Goal: Information Seeking & Learning: Find specific fact

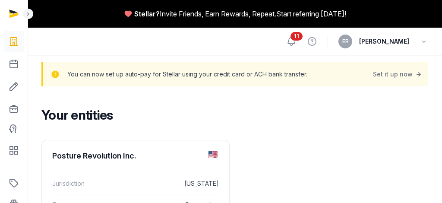
click at [296, 42] on icon at bounding box center [291, 41] width 10 height 10
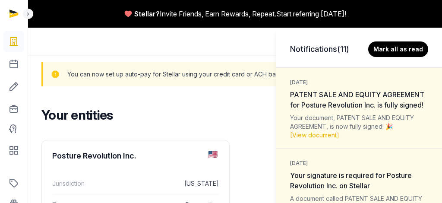
click at [16, 63] on div "Notifications (11) [PERSON_NAME] all as read [DATE] PATENT SALE AND EQUITY AGRE…" at bounding box center [221, 101] width 442 height 203
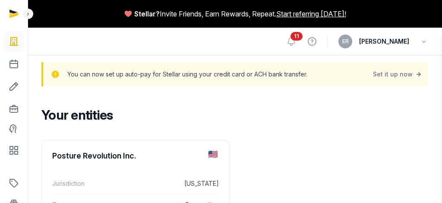
click at [12, 70] on div "Notifications (11) [PERSON_NAME] all as read [DATE] PATENT SALE AND EQUITY AGRE…" at bounding box center [221, 101] width 442 height 203
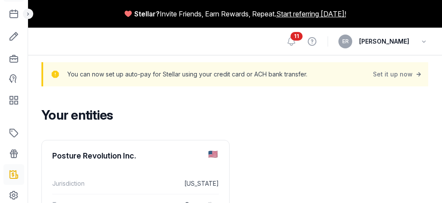
scroll to position [59, 0]
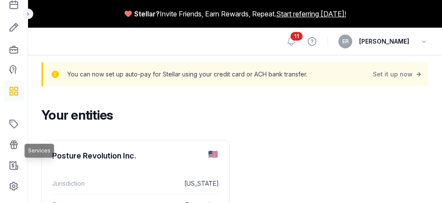
click at [15, 90] on icon at bounding box center [14, 91] width 10 height 14
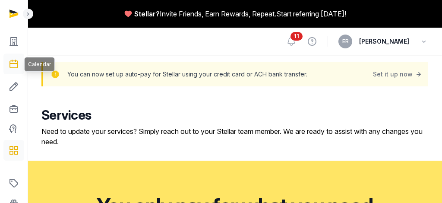
click at [19, 72] on link at bounding box center [13, 63] width 21 height 21
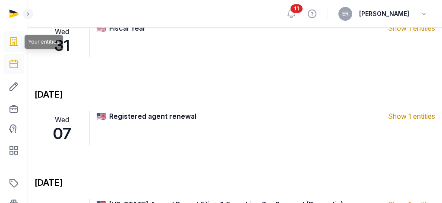
click at [14, 42] on icon at bounding box center [14, 41] width 10 height 14
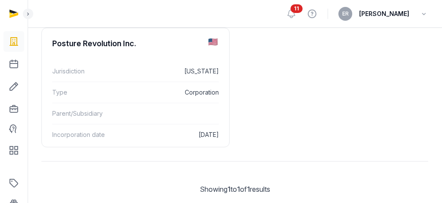
scroll to position [110, 0]
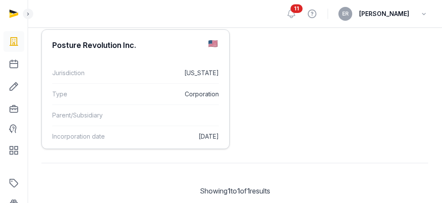
click at [103, 68] on dt "Jurisdiction" at bounding box center [84, 73] width 64 height 10
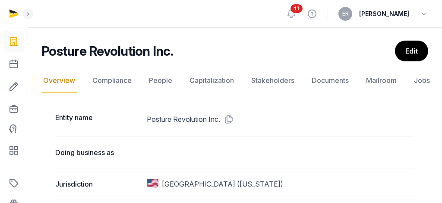
scroll to position [106, 0]
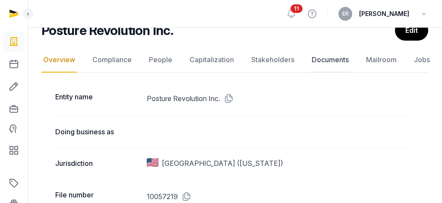
click at [316, 56] on link "Documents" at bounding box center [330, 59] width 41 height 25
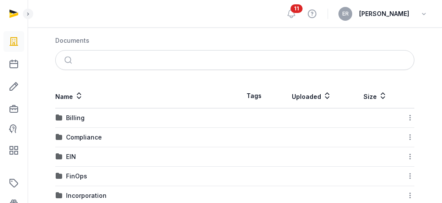
scroll to position [178, 0]
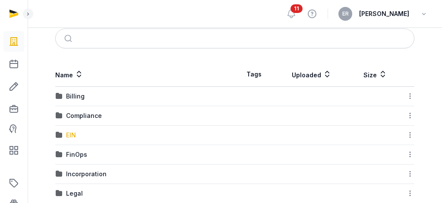
click at [68, 137] on div "EIN" at bounding box center [71, 135] width 10 height 9
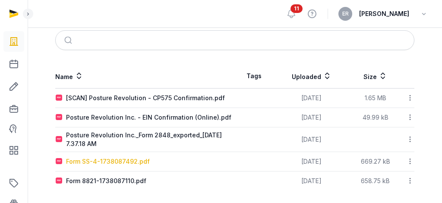
click at [90, 157] on div "Form SS-4-1738087492.pdf" at bounding box center [108, 161] width 84 height 9
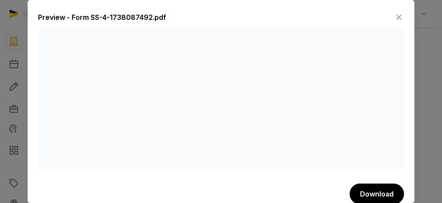
click at [396, 18] on icon at bounding box center [398, 17] width 10 height 14
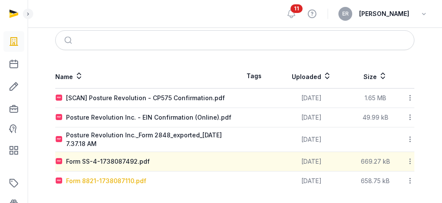
click at [94, 181] on div "Form 8821-1738087110.pdf" at bounding box center [106, 180] width 80 height 9
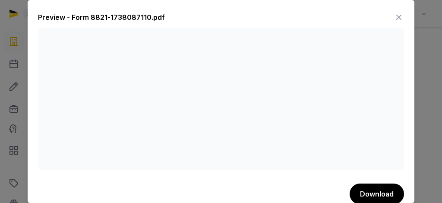
scroll to position [11, 0]
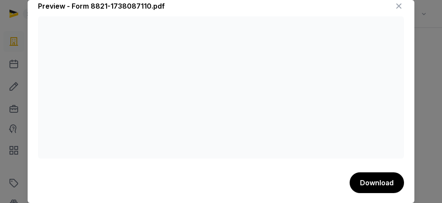
click at [396, 8] on icon at bounding box center [398, 6] width 10 height 14
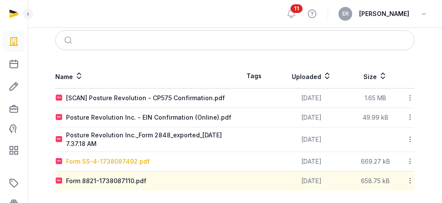
click at [100, 161] on div "Form SS-4-1738087492.pdf" at bounding box center [108, 161] width 84 height 9
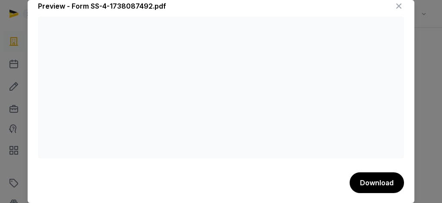
click at [399, 6] on icon at bounding box center [398, 6] width 10 height 14
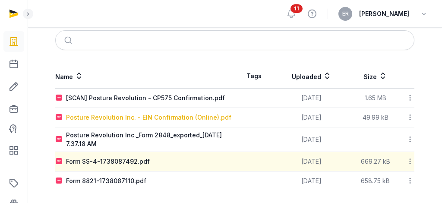
click at [162, 118] on div "Posture Revolution Inc. - EIN Confirmation (Online).pdf" at bounding box center [148, 117] width 165 height 9
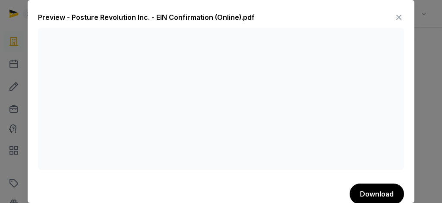
click at [395, 13] on icon at bounding box center [398, 17] width 10 height 14
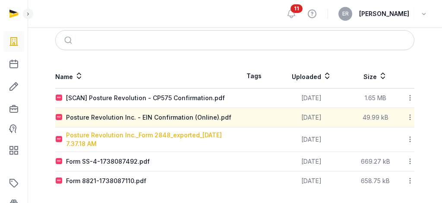
click at [97, 135] on div "Posture Revolution Inc._Form 2848_exported_[DATE] 7.37.18 AM" at bounding box center [150, 139] width 168 height 17
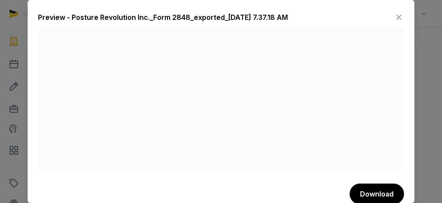
scroll to position [177, 0]
click at [399, 16] on icon at bounding box center [398, 17] width 10 height 14
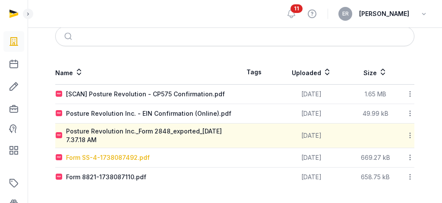
click at [97, 160] on div "Form SS-4-1738087492.pdf" at bounding box center [108, 157] width 84 height 9
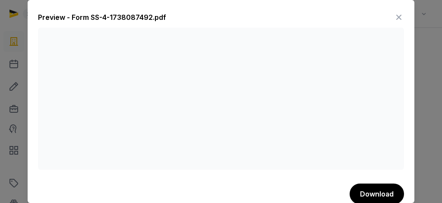
click at [399, 17] on icon at bounding box center [398, 17] width 10 height 14
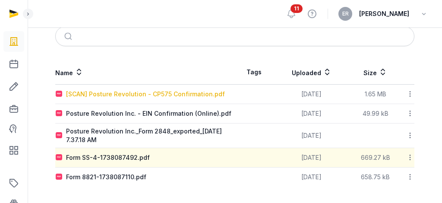
click at [203, 95] on div "[SCAN] Posture Revolution - CP575 Confirmation.pdf" at bounding box center [145, 94] width 159 height 9
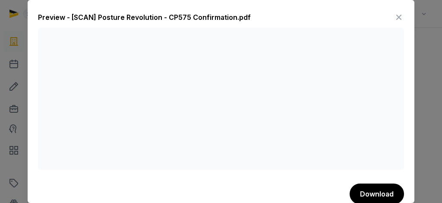
scroll to position [11, 0]
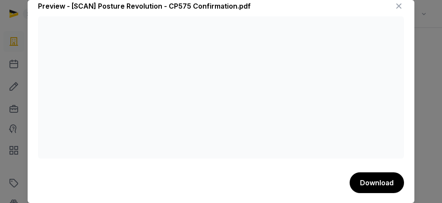
click at [400, 6] on icon at bounding box center [398, 6] width 10 height 14
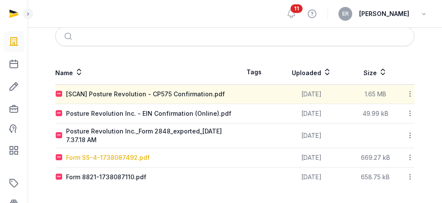
click at [89, 153] on div "Form SS-4-1738087492.pdf" at bounding box center [108, 157] width 84 height 9
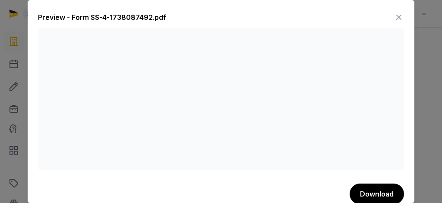
drag, startPoint x: 399, startPoint y: 17, endPoint x: 371, endPoint y: 23, distance: 28.8
click at [371, 23] on div "Preview - Form SS-4-1738087492.pdf" at bounding box center [221, 18] width 366 height 17
click at [395, 19] on icon at bounding box center [398, 17] width 10 height 14
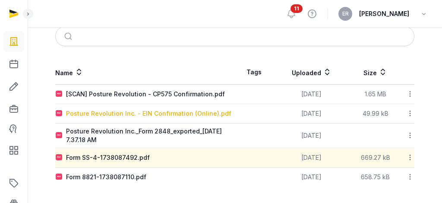
click at [179, 113] on div "Posture Revolution Inc. - EIN Confirmation (Online).pdf" at bounding box center [148, 113] width 165 height 9
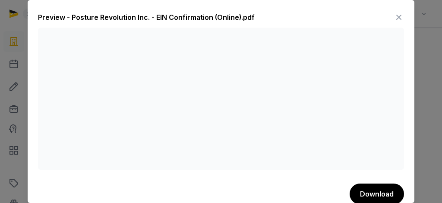
click at [398, 17] on icon at bounding box center [398, 17] width 10 height 14
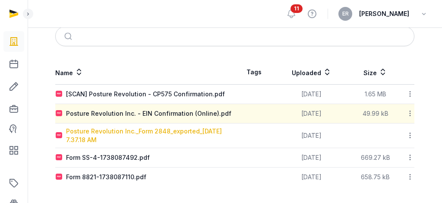
click at [180, 135] on div "Posture Revolution Inc._Form 2848_exported_[DATE] 7.37.18 AM" at bounding box center [150, 135] width 168 height 17
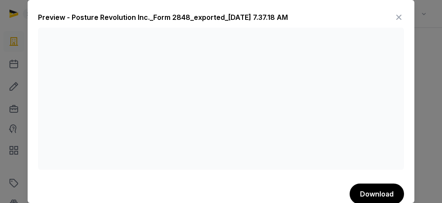
click at [395, 18] on icon at bounding box center [398, 17] width 10 height 14
